Goal: Task Accomplishment & Management: Manage account settings

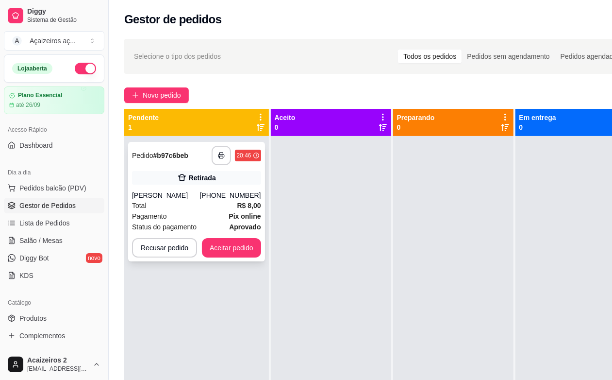
click at [191, 219] on div "Pagamento Pix online" at bounding box center [196, 216] width 129 height 11
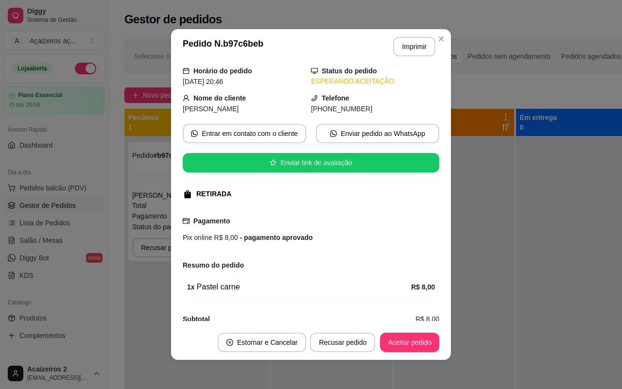
scroll to position [51, 0]
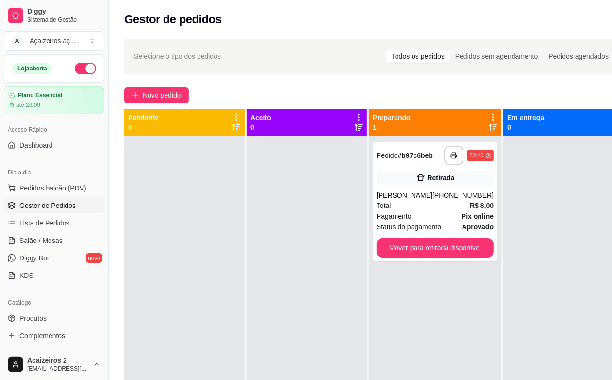
click at [541, 79] on div "**********" at bounding box center [375, 266] width 532 height 467
click at [401, 199] on div "**********" at bounding box center [435, 201] width 125 height 119
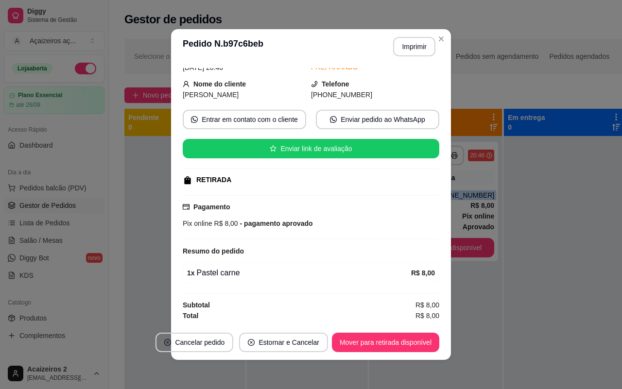
scroll to position [1, 0]
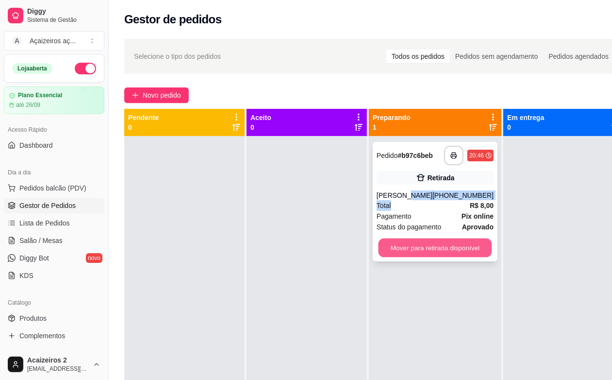
click at [422, 241] on button "Mover para retirada disponível" at bounding box center [436, 247] width 114 height 19
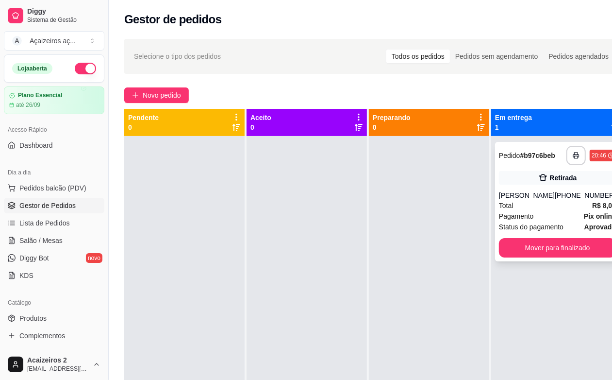
click at [550, 197] on div "[PERSON_NAME]" at bounding box center [527, 195] width 56 height 10
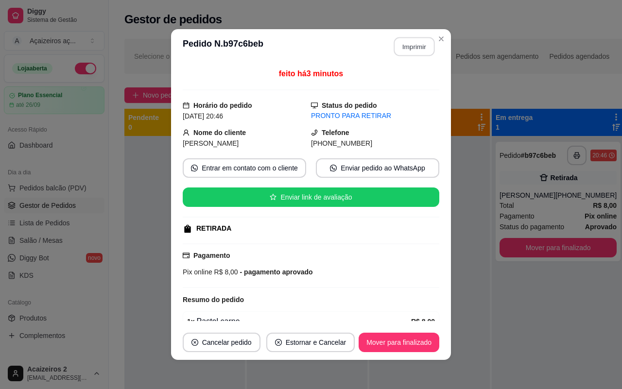
click at [414, 42] on button "Imprimir" at bounding box center [414, 46] width 41 height 19
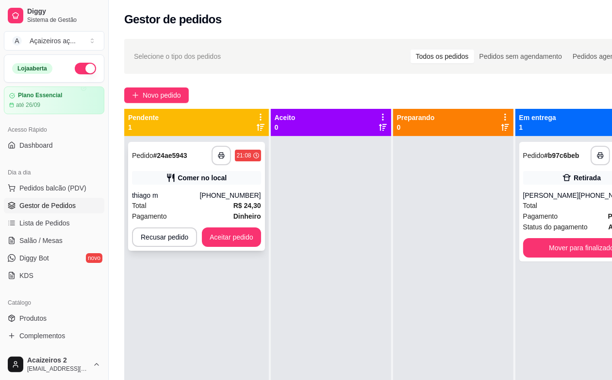
click at [170, 171] on div "Comer no local" at bounding box center [196, 178] width 129 height 14
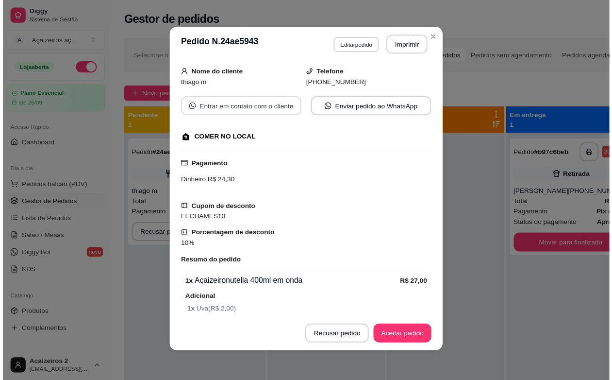
scroll to position [115, 0]
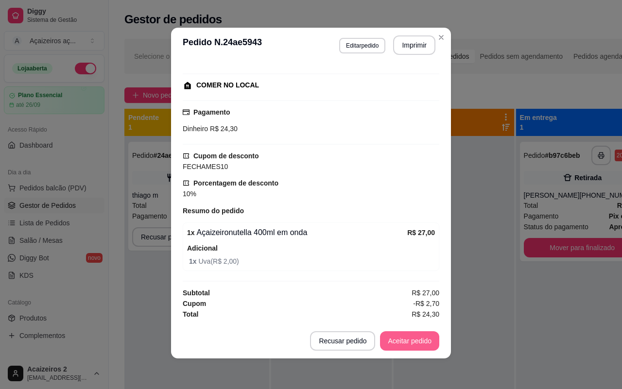
click at [399, 335] on button "Aceitar pedido" at bounding box center [409, 340] width 59 height 19
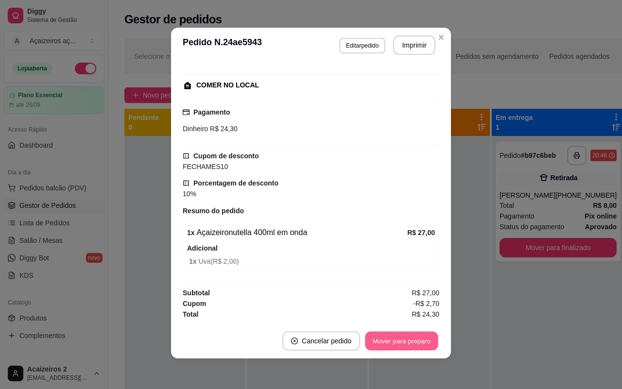
click at [396, 336] on button "Mover para preparo" at bounding box center [401, 341] width 73 height 19
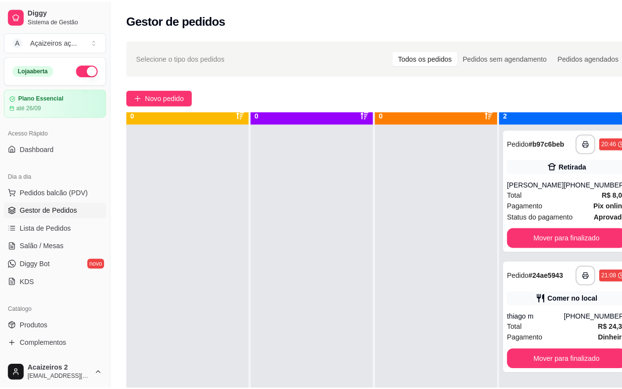
scroll to position [27, 0]
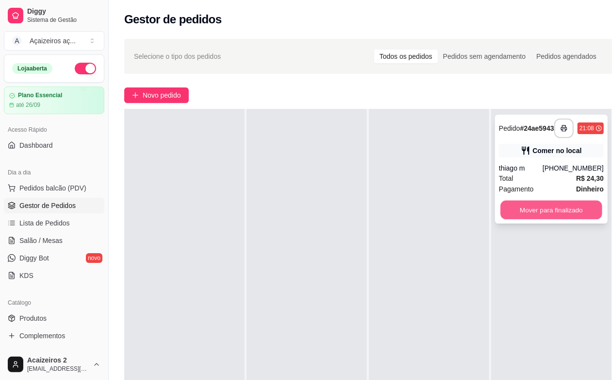
click at [506, 207] on button "Mover para finalizado" at bounding box center [552, 210] width 102 height 19
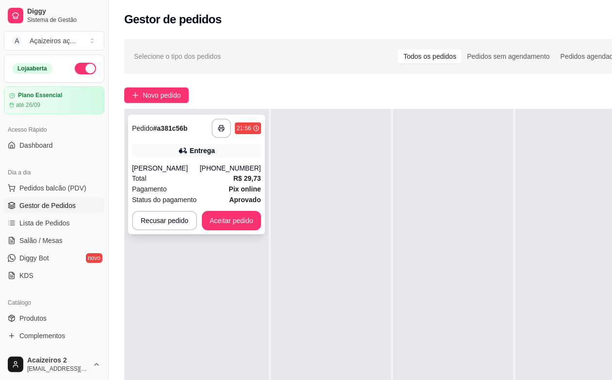
click at [236, 196] on strong "aprovado" at bounding box center [245, 200] width 32 height 8
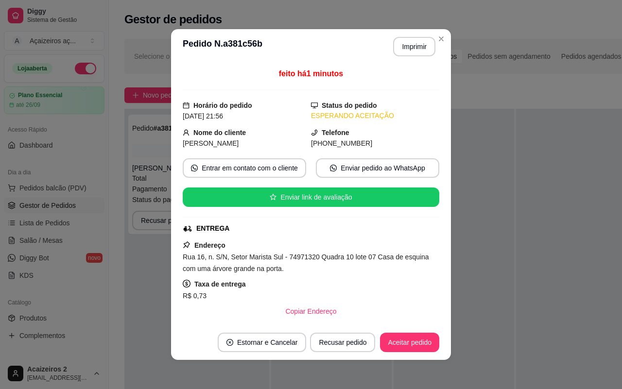
scroll to position [139, 0]
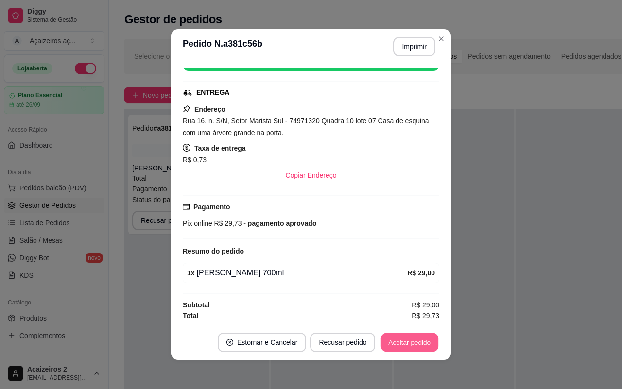
click at [419, 341] on button "Aceitar pedido" at bounding box center [409, 342] width 57 height 19
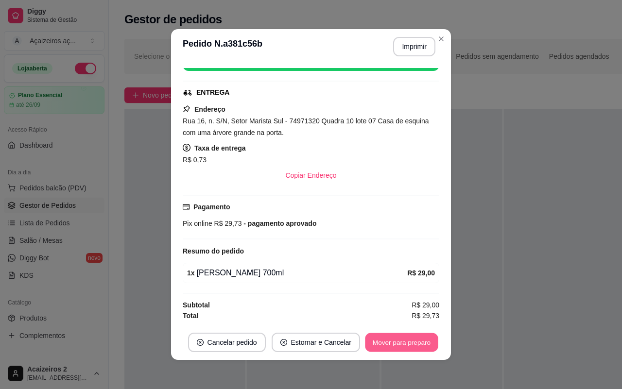
click at [422, 338] on button "Mover para preparo" at bounding box center [401, 342] width 73 height 19
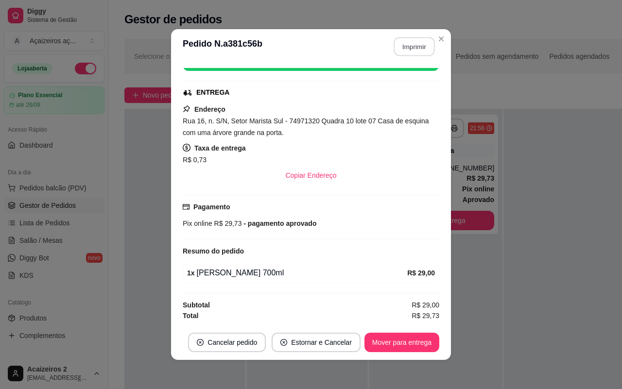
click at [421, 48] on button "Imprimir" at bounding box center [414, 46] width 41 height 19
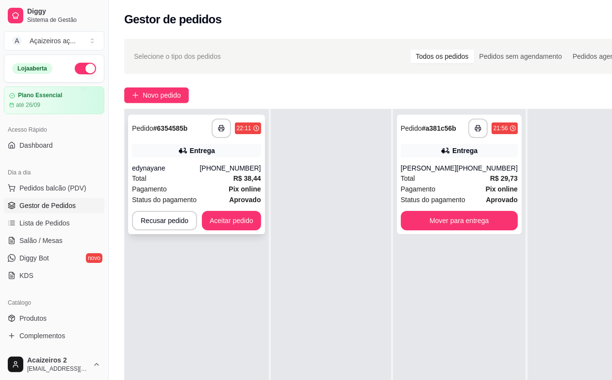
click at [241, 170] on div "[PHONE_NUMBER]" at bounding box center [230, 168] width 61 height 10
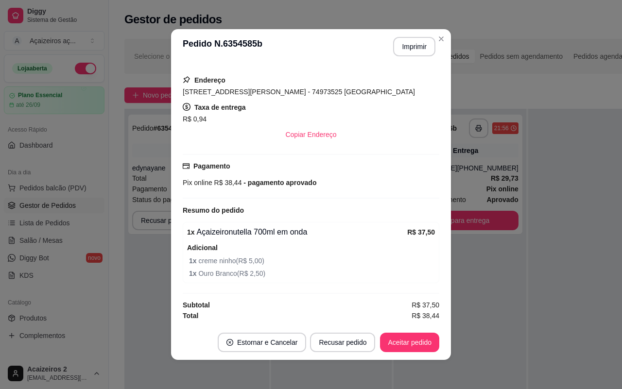
scroll to position [181, 0]
click at [413, 346] on button "Aceitar pedido" at bounding box center [409, 342] width 57 height 19
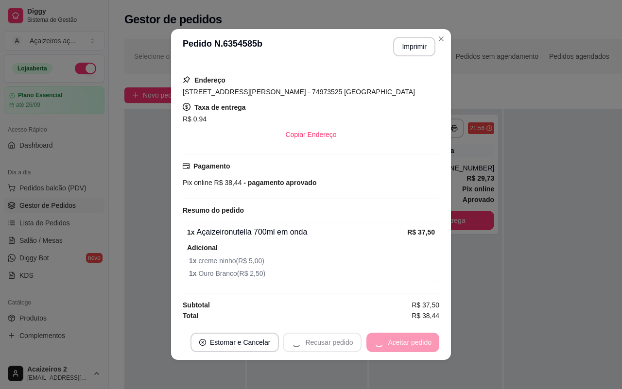
click at [416, 346] on div "Recusar pedido Aceitar pedido" at bounding box center [361, 342] width 156 height 19
click at [419, 346] on button "Mover para preparo" at bounding box center [401, 342] width 75 height 19
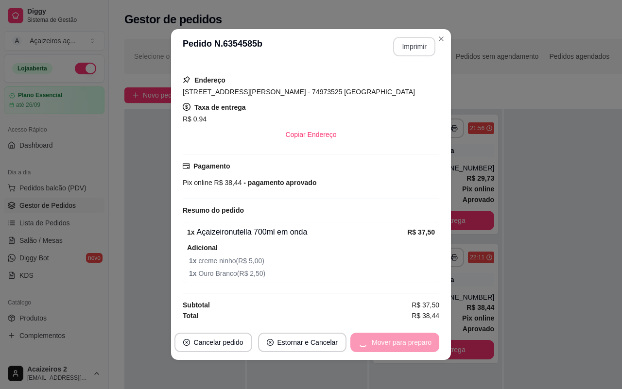
click at [420, 53] on button "Imprimir" at bounding box center [414, 46] width 42 height 19
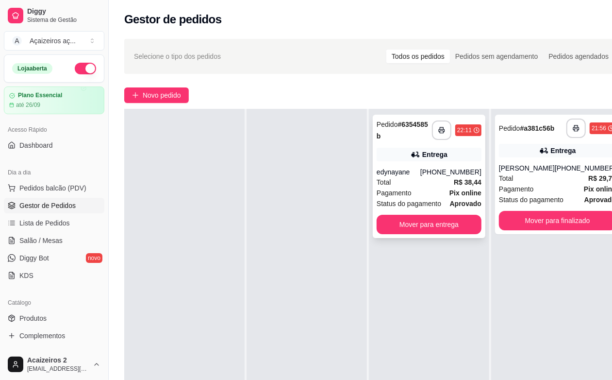
drag, startPoint x: 438, startPoint y: 163, endPoint x: 432, endPoint y: 166, distance: 6.1
click at [432, 166] on div "**********" at bounding box center [429, 176] width 113 height 123
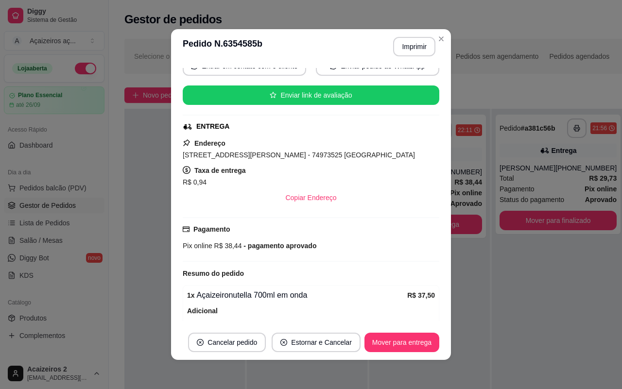
scroll to position [181, 0]
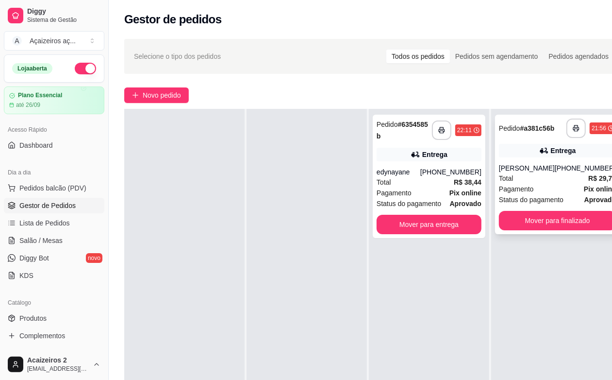
click at [526, 185] on span "Pagamento" at bounding box center [516, 189] width 35 height 11
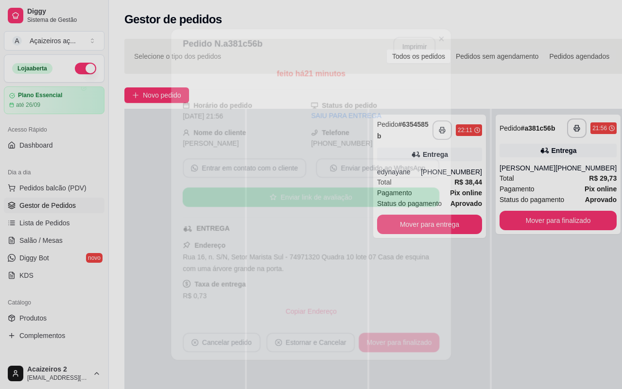
scroll to position [139, 0]
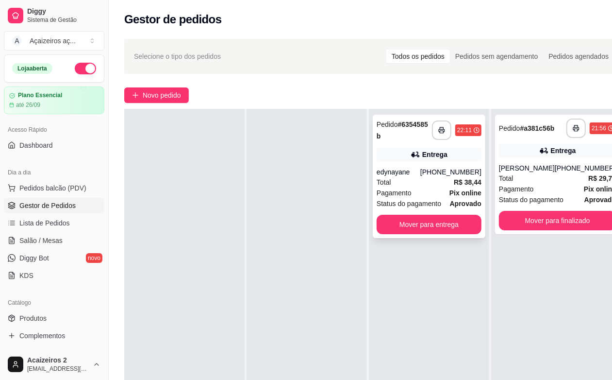
click at [459, 178] on strong "R$ 38,44" at bounding box center [468, 182] width 28 height 8
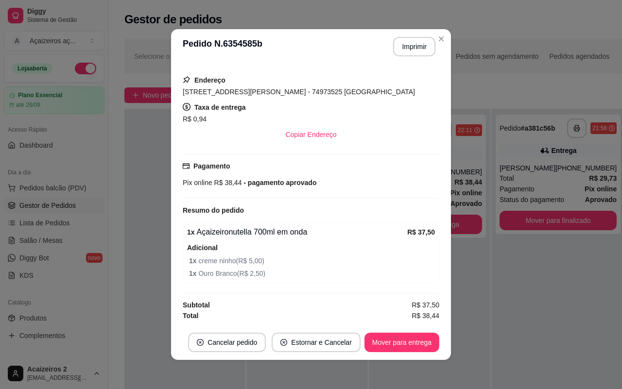
scroll to position [181, 0]
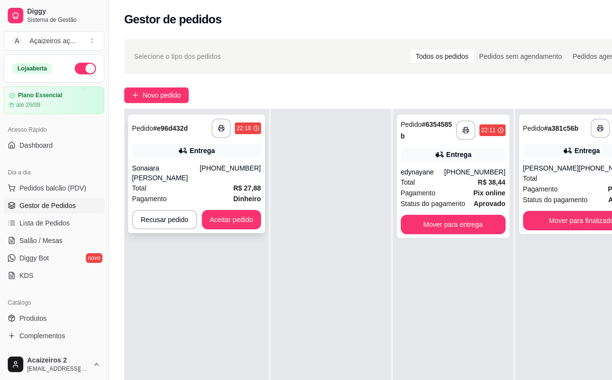
click at [183, 166] on div "Sonaiara [PERSON_NAME]" at bounding box center [166, 172] width 68 height 19
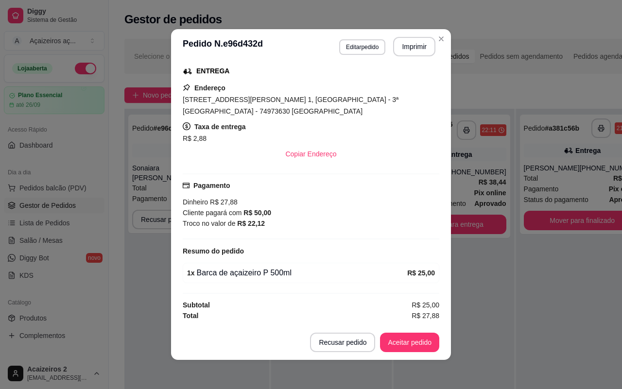
scroll to position [1, 0]
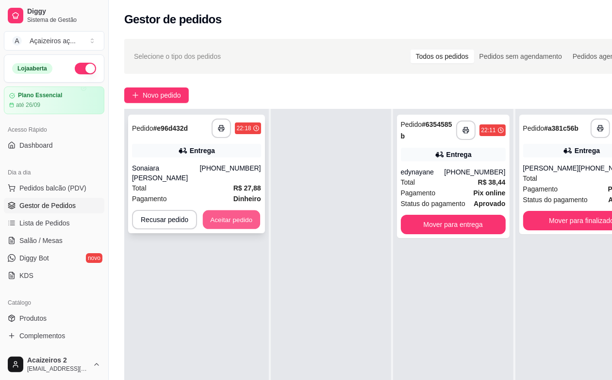
click at [243, 217] on button "Aceitar pedido" at bounding box center [231, 219] width 57 height 19
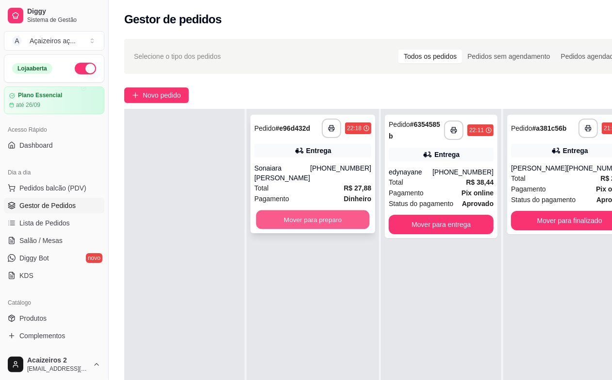
click at [304, 219] on button "Mover para preparo" at bounding box center [313, 219] width 114 height 19
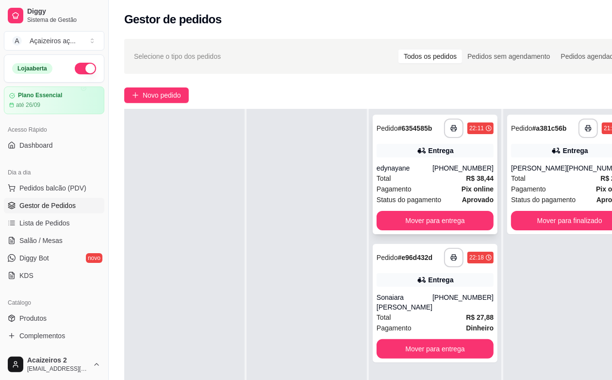
click at [427, 184] on div "Total R$ 38,44" at bounding box center [435, 178] width 117 height 11
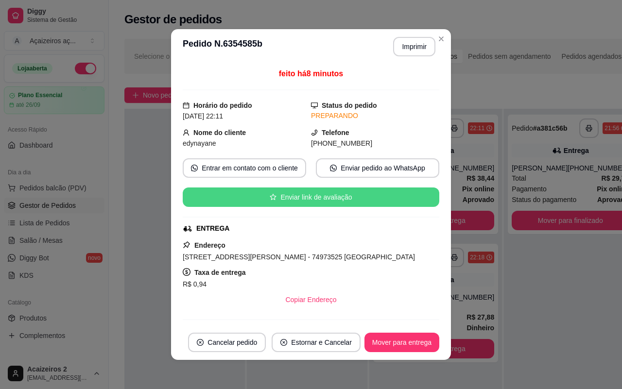
scroll to position [181, 0]
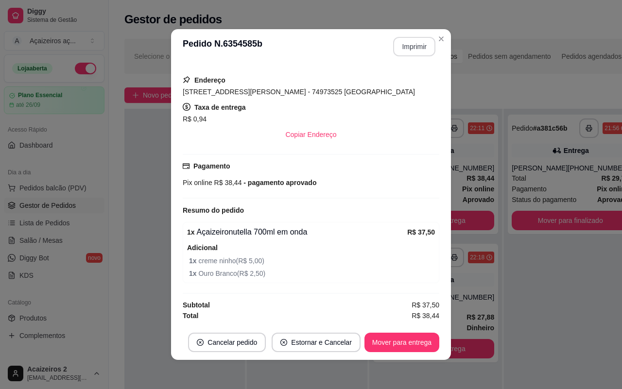
click at [409, 51] on button "Imprimir" at bounding box center [414, 46] width 42 height 19
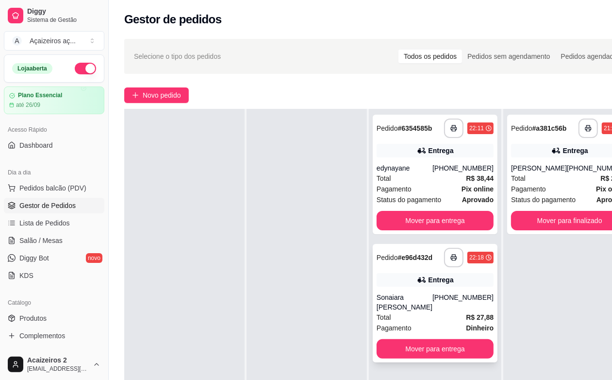
click at [430, 331] on div "Pagamento Dinheiro" at bounding box center [435, 327] width 117 height 11
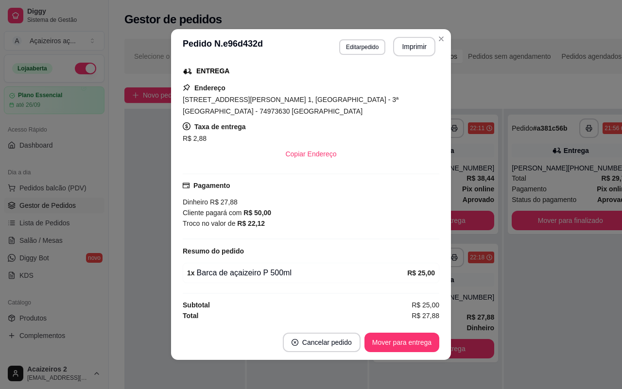
scroll to position [161, 0]
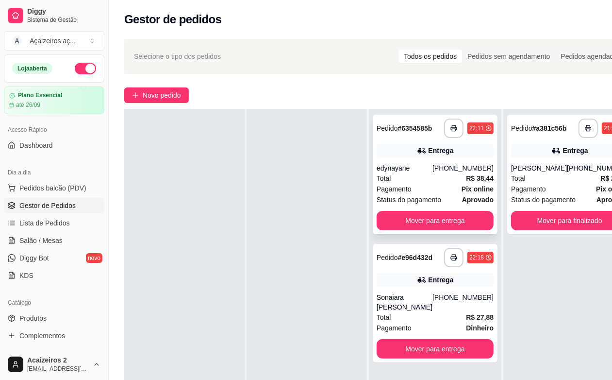
click at [394, 173] on div "edynayane" at bounding box center [405, 168] width 56 height 10
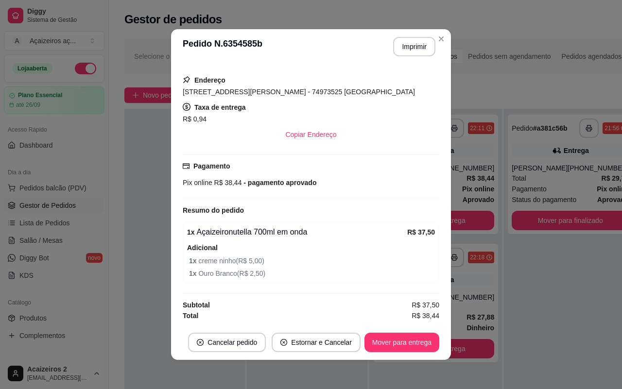
scroll to position [0, 0]
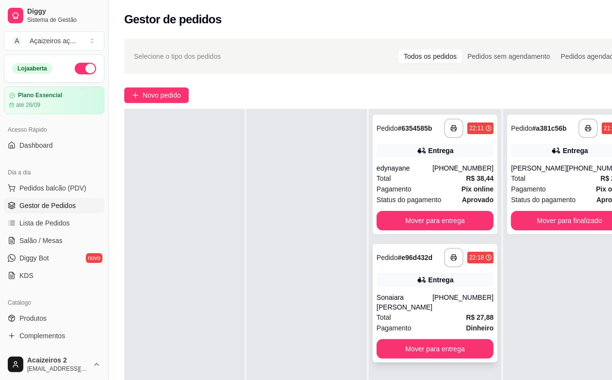
click at [453, 322] on div "Total R$ 27,88" at bounding box center [435, 317] width 117 height 11
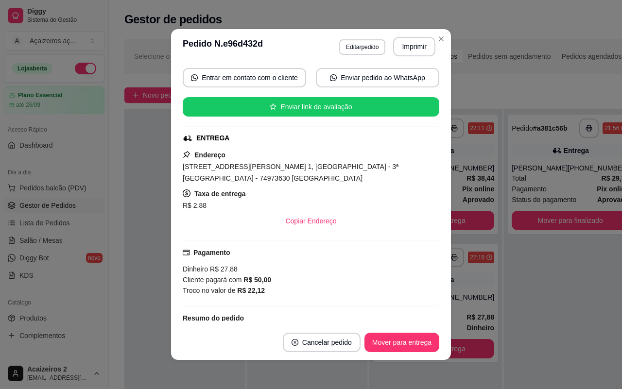
scroll to position [161, 0]
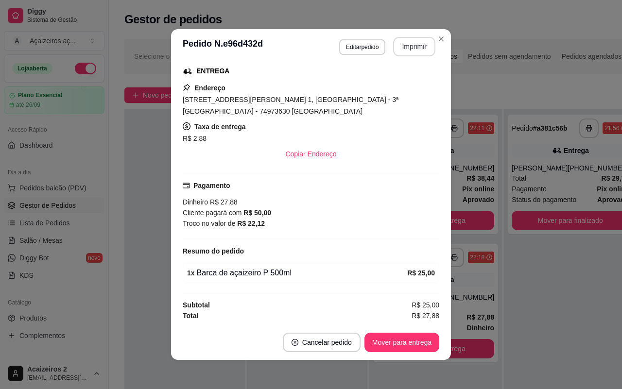
click at [411, 50] on button "Imprimir" at bounding box center [414, 46] width 42 height 19
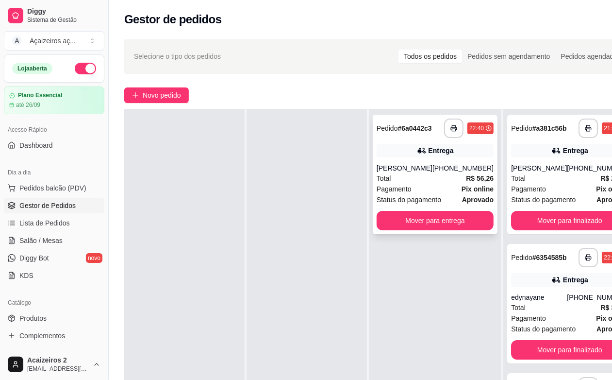
click at [451, 173] on div "[PHONE_NUMBER]" at bounding box center [463, 168] width 61 height 10
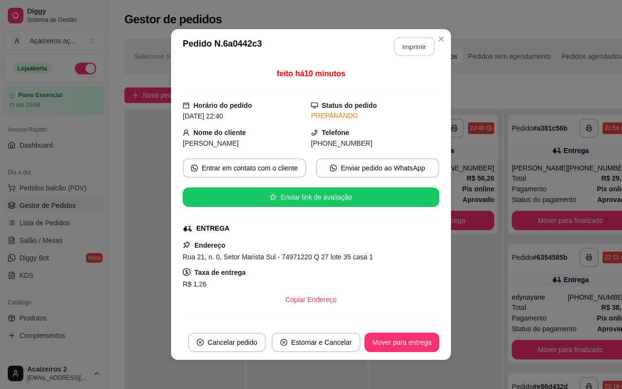
click at [401, 51] on button "Imprimir" at bounding box center [414, 46] width 41 height 19
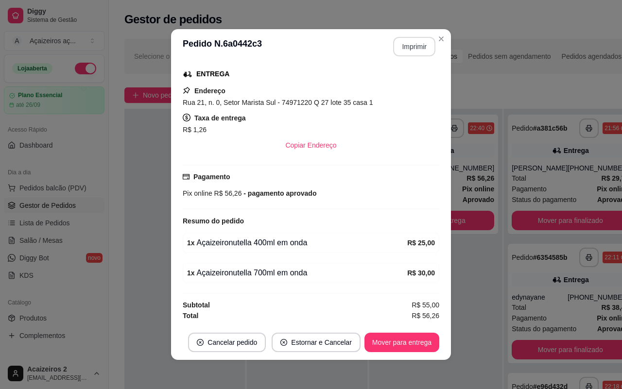
scroll to position [1, 0]
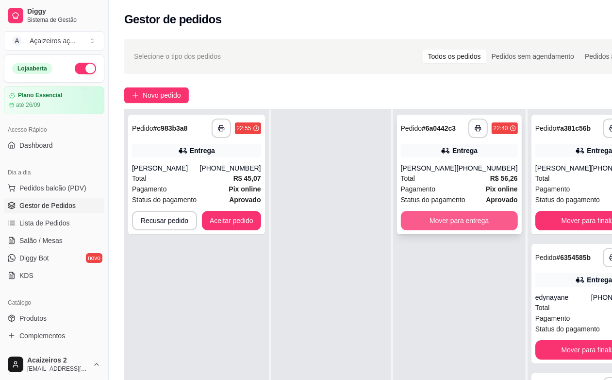
click at [494, 222] on button "Mover para entrega" at bounding box center [459, 220] width 117 height 19
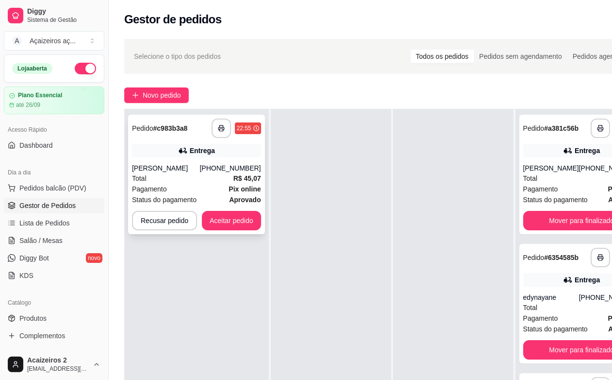
click at [205, 159] on div "**********" at bounding box center [196, 174] width 137 height 119
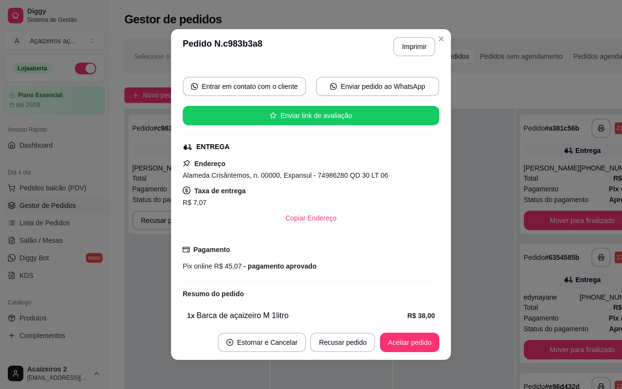
scroll to position [127, 0]
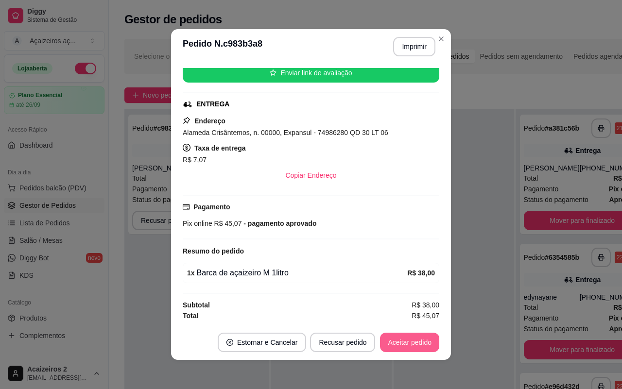
click at [400, 341] on button "Aceitar pedido" at bounding box center [409, 342] width 59 height 19
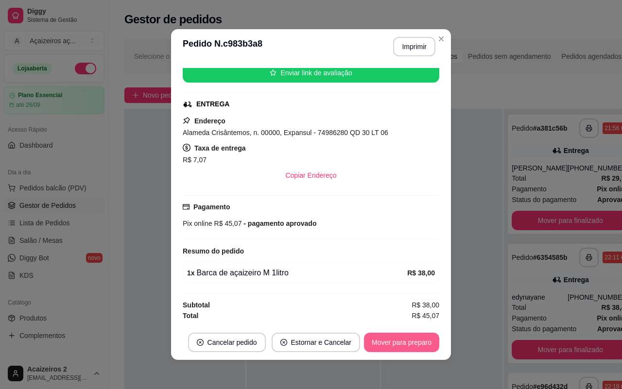
click at [412, 345] on button "Mover para preparo" at bounding box center [401, 342] width 75 height 19
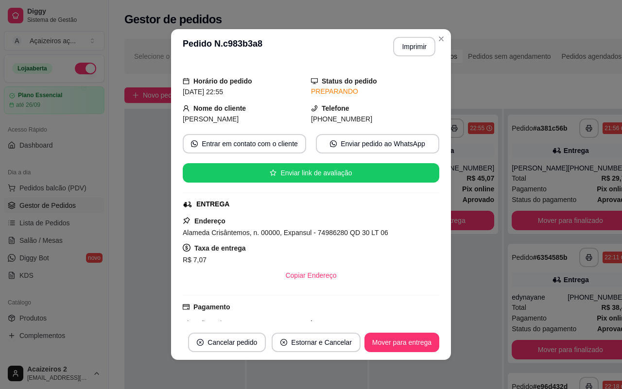
scroll to position [0, 0]
